Goal: Task Accomplishment & Management: Use online tool/utility

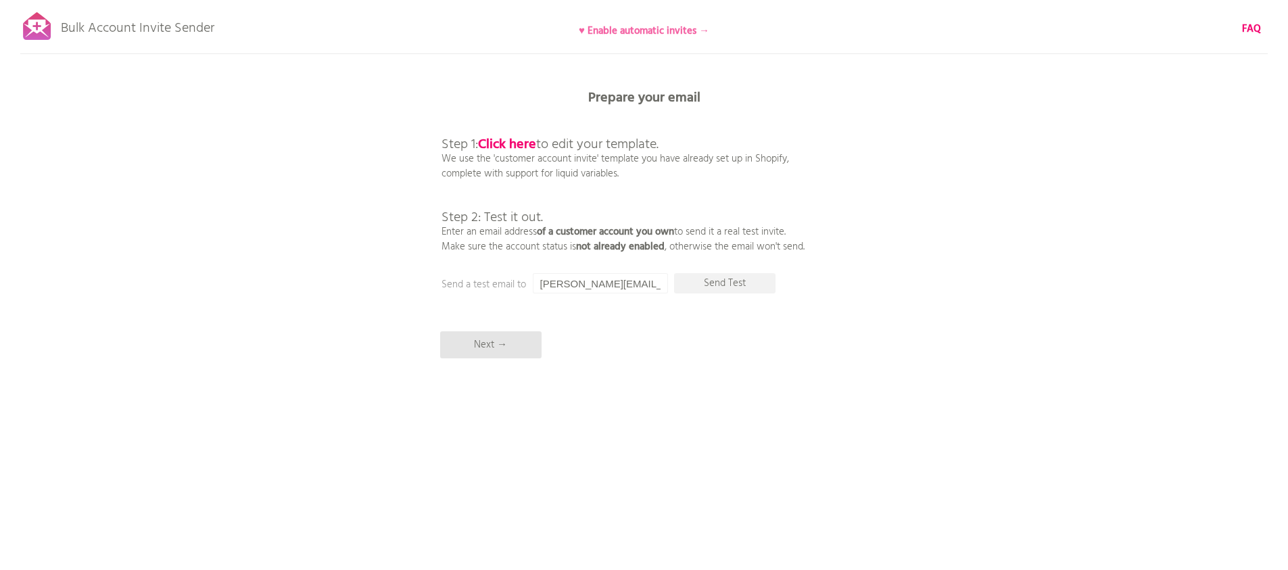
click at [672, 35] on b "♥ Enable automatic invites →" at bounding box center [644, 31] width 130 height 16
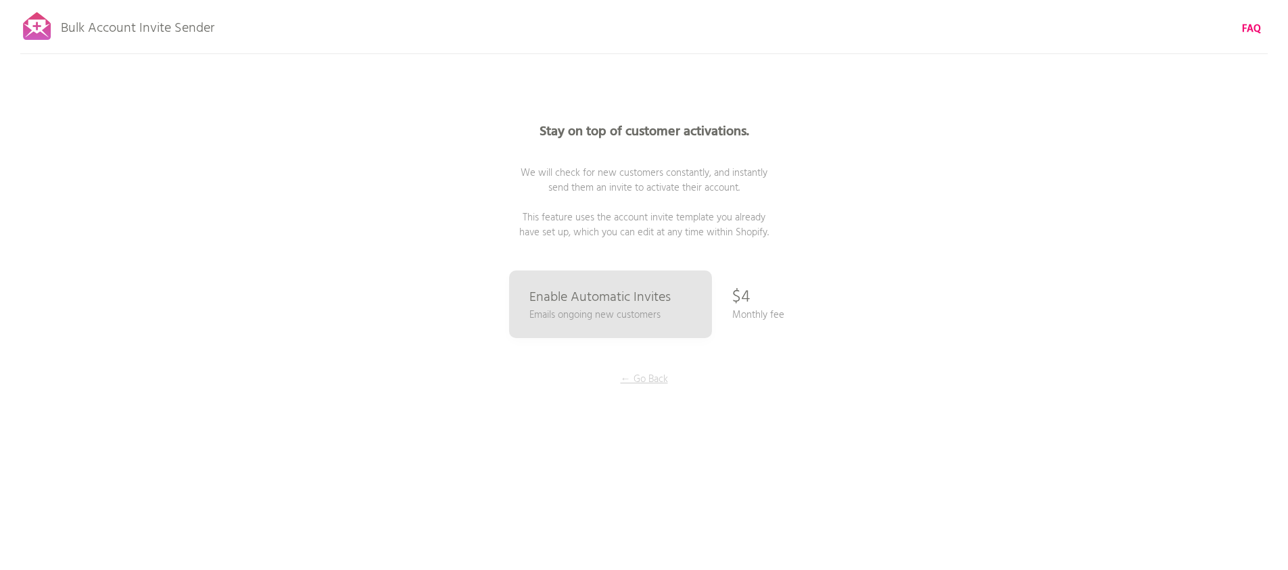
click at [630, 374] on p "← Go Back" at bounding box center [643, 379] width 101 height 15
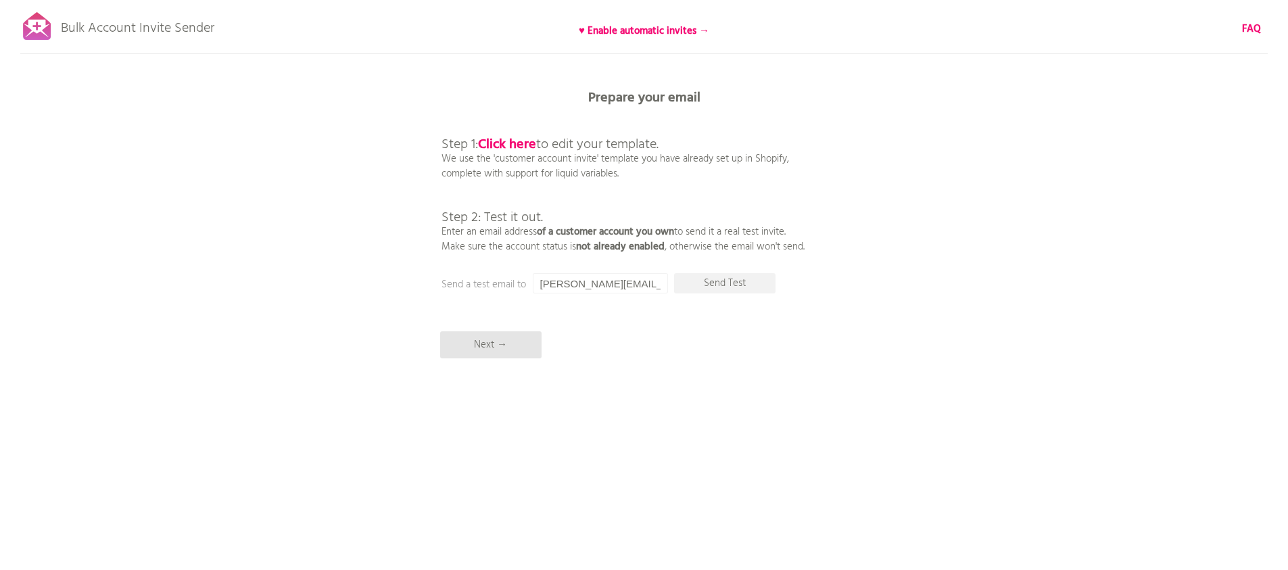
click at [34, 31] on div at bounding box center [37, 26] width 34 height 34
click at [610, 281] on input "[PERSON_NAME][EMAIL_ADDRESS][DOMAIN_NAME]" at bounding box center [600, 283] width 135 height 20
click at [618, 394] on div "Bulk Account Invite Sender ♥ Enable automatic invites → FAQ Synced all customer…" at bounding box center [644, 236] width 1288 height 473
